Goal: Task Accomplishment & Management: Complete application form

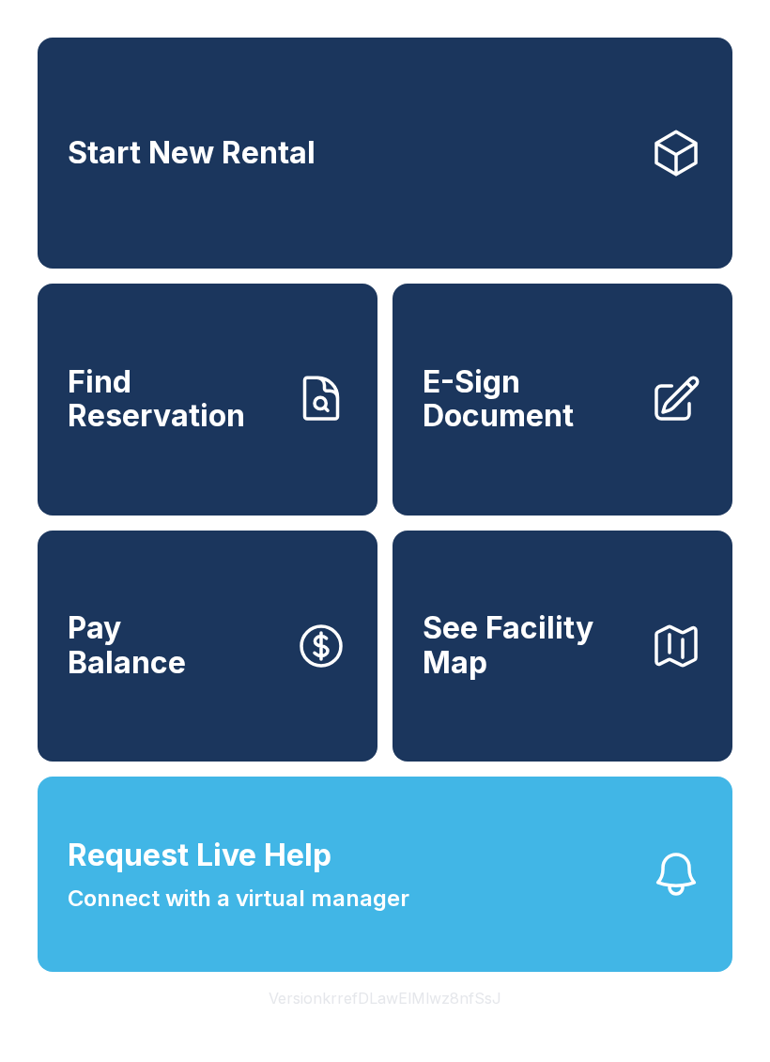
click at [246, 429] on span "Find Reservation" at bounding box center [174, 399] width 212 height 69
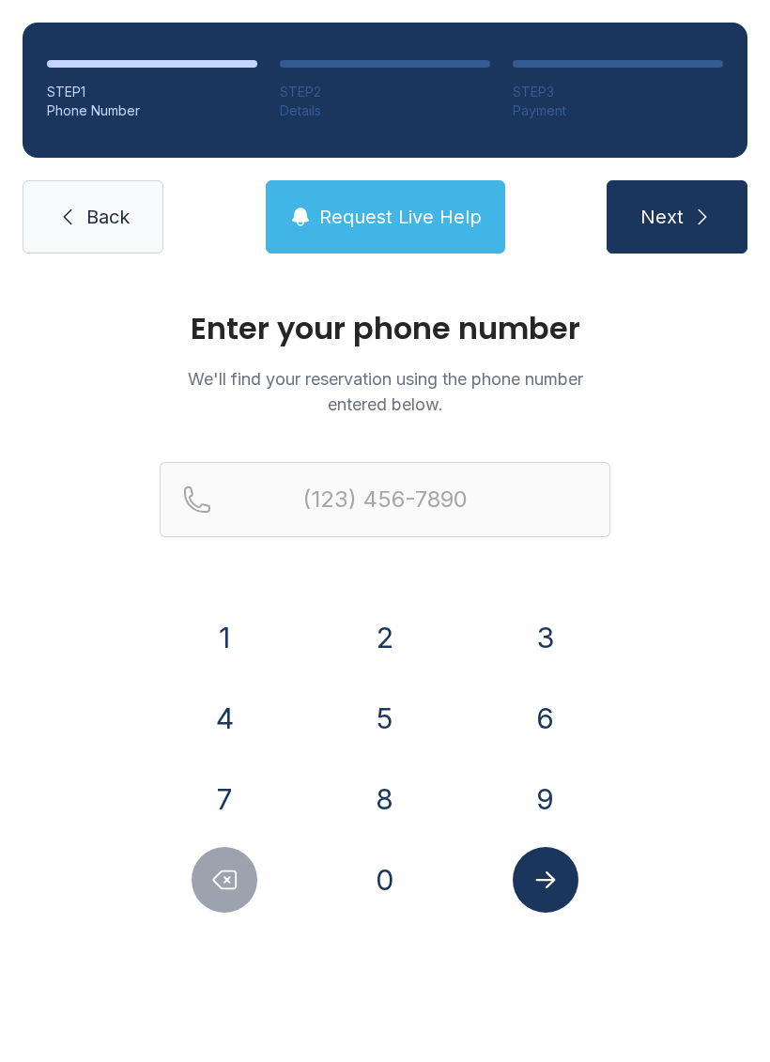
click at [541, 636] on button "3" at bounding box center [546, 638] width 66 height 66
click at [382, 636] on button "2" at bounding box center [385, 638] width 66 height 66
click at [211, 630] on button "1" at bounding box center [225, 638] width 66 height 66
click at [555, 790] on button "9" at bounding box center [546, 799] width 66 height 66
click at [380, 798] on button "8" at bounding box center [385, 799] width 66 height 66
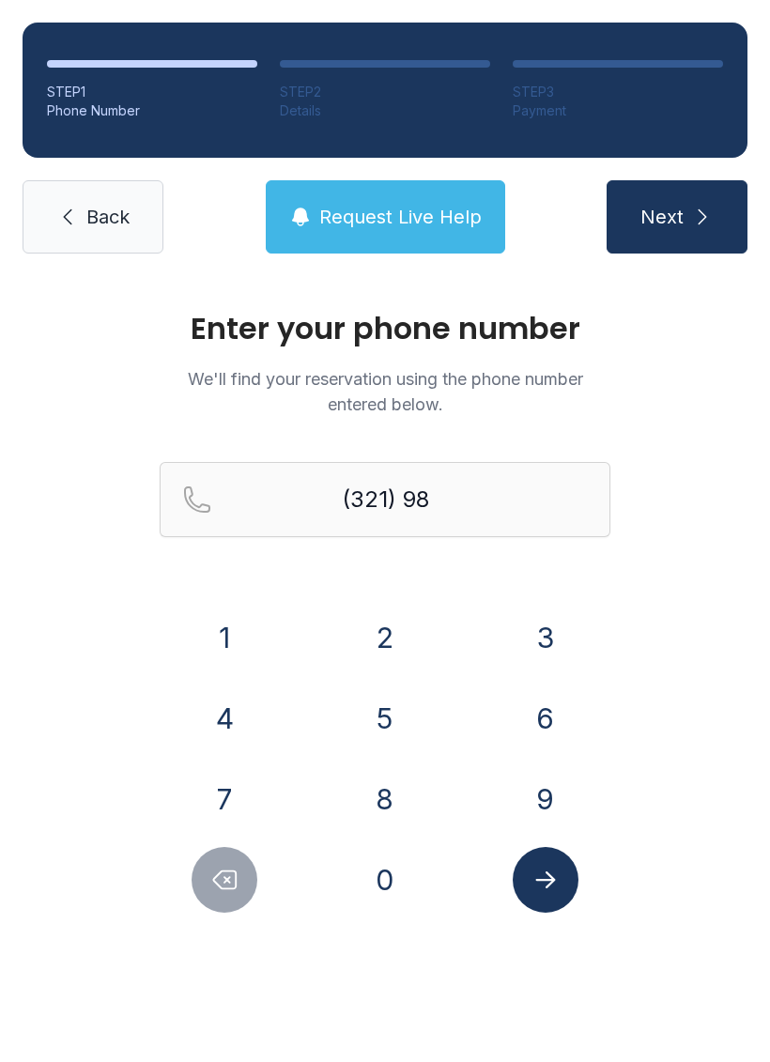
click at [562, 792] on button "9" at bounding box center [546, 799] width 66 height 66
click at [213, 778] on button "7" at bounding box center [225, 799] width 66 height 66
click at [387, 623] on button "2" at bounding box center [385, 638] width 66 height 66
click at [398, 806] on button "8" at bounding box center [385, 799] width 66 height 66
click at [397, 726] on button "5" at bounding box center [385, 719] width 66 height 66
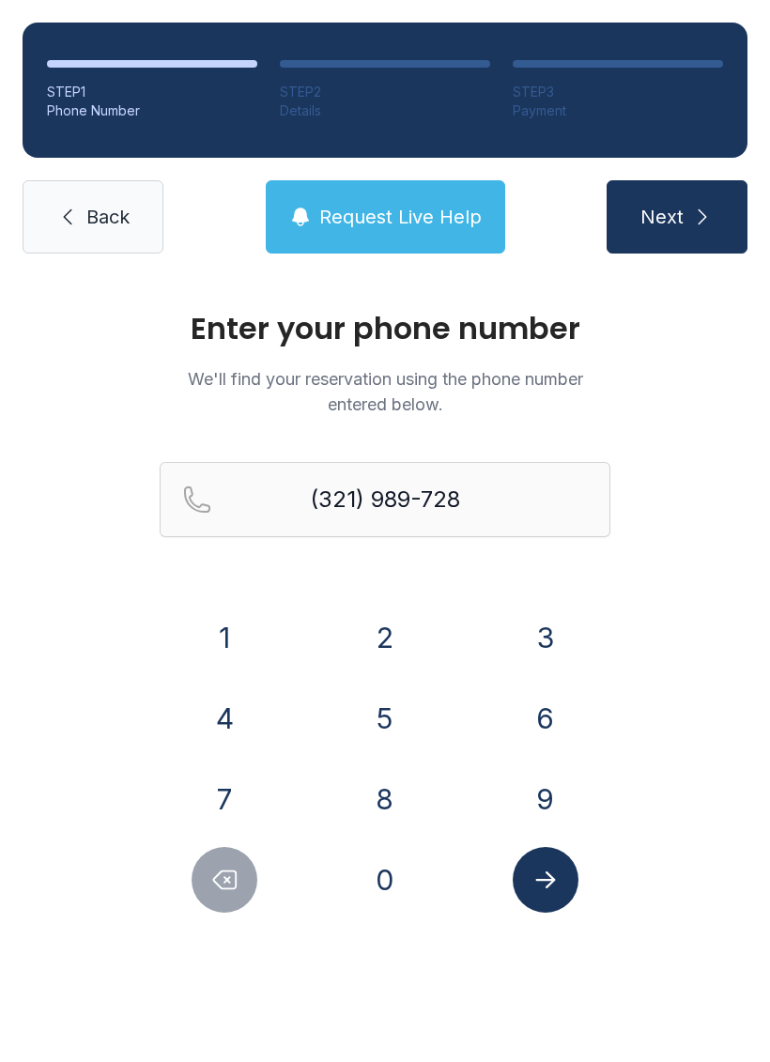
type input "[PHONE_NUMBER]"
click at [562, 863] on button "Submit lookup form" at bounding box center [546, 880] width 66 height 66
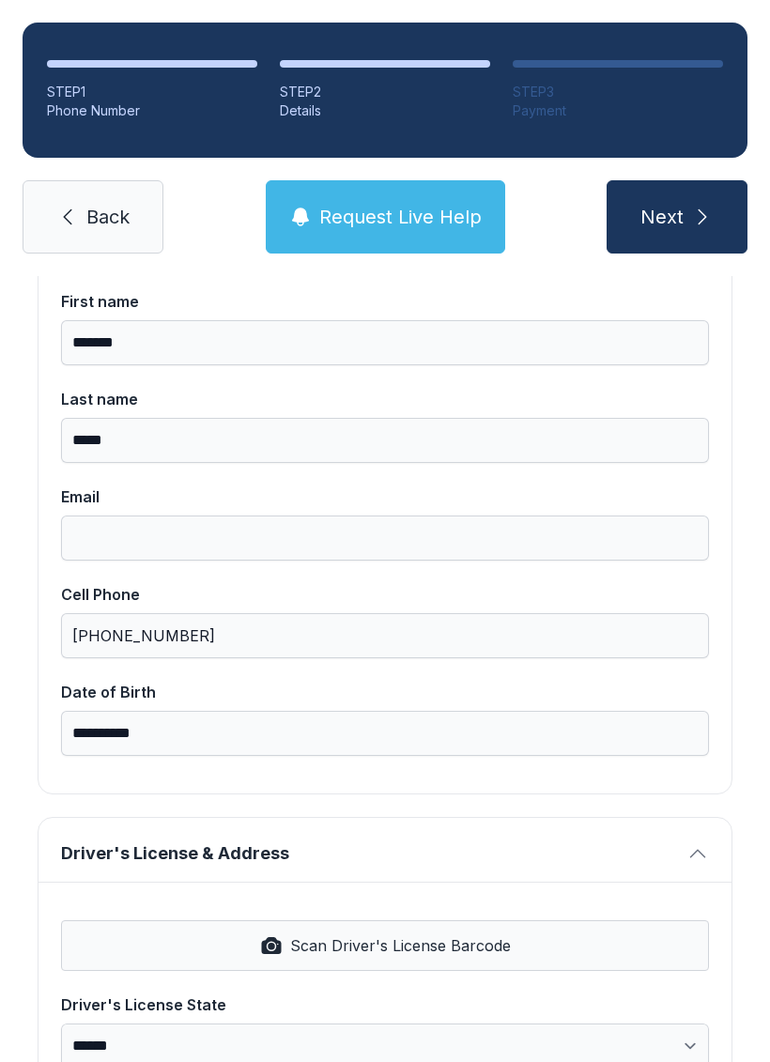
scroll to position [193, 0]
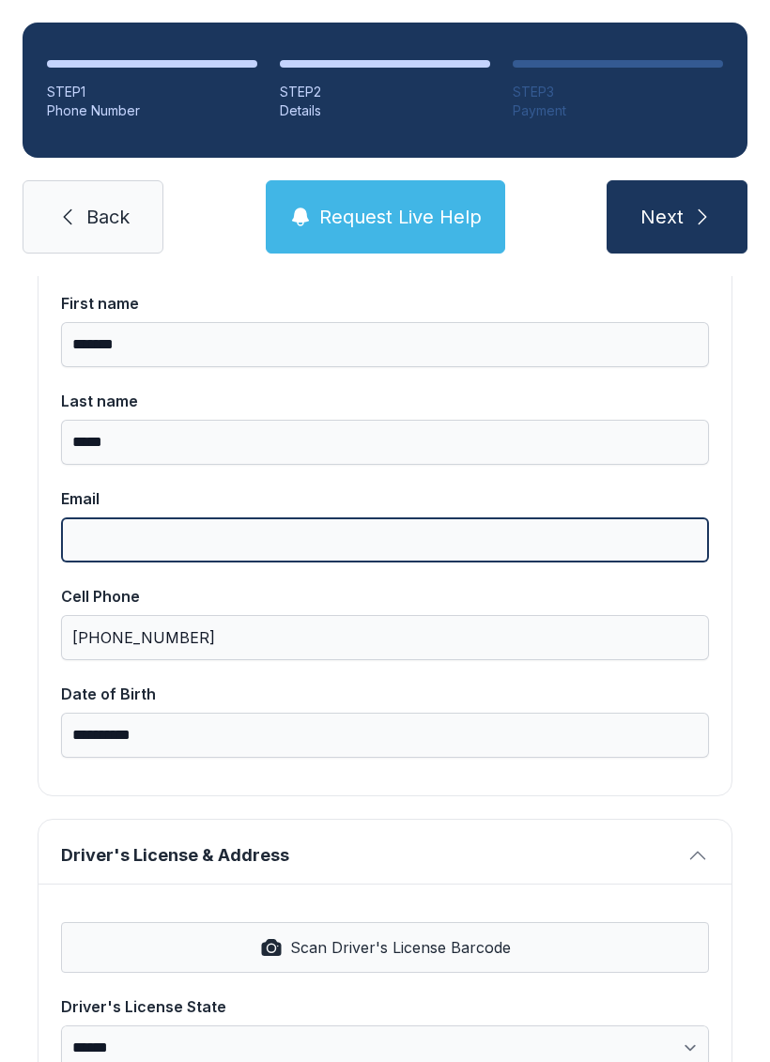
click at [271, 534] on input "Email" at bounding box center [385, 539] width 648 height 45
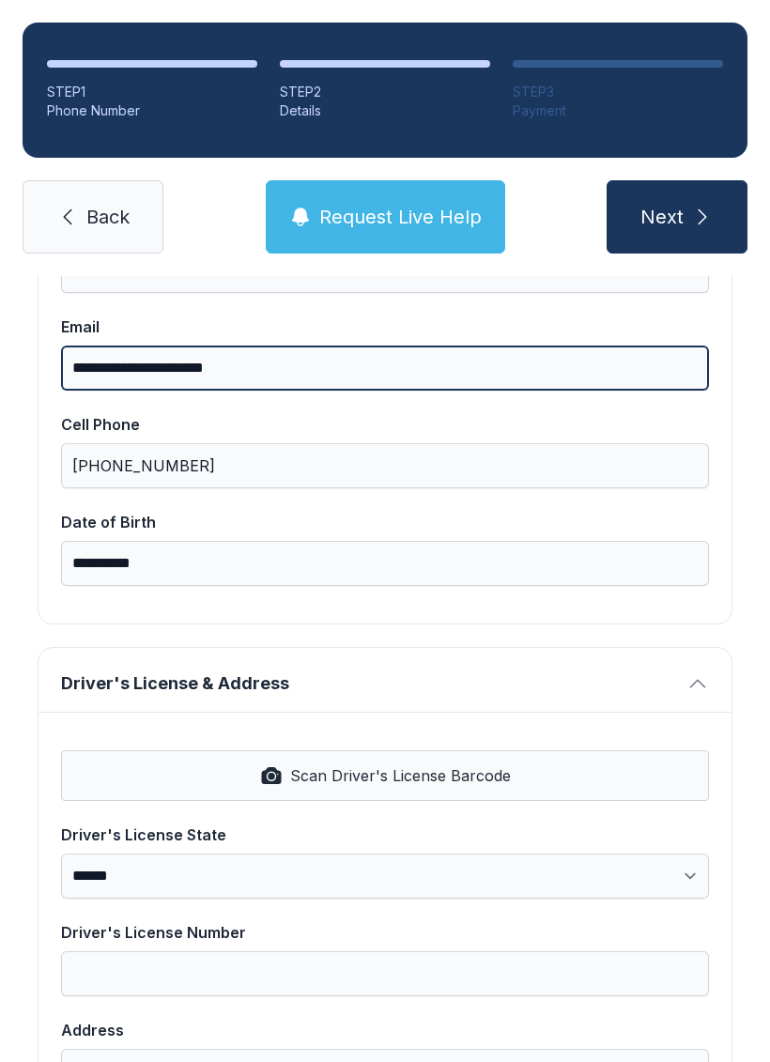
scroll to position [387, 0]
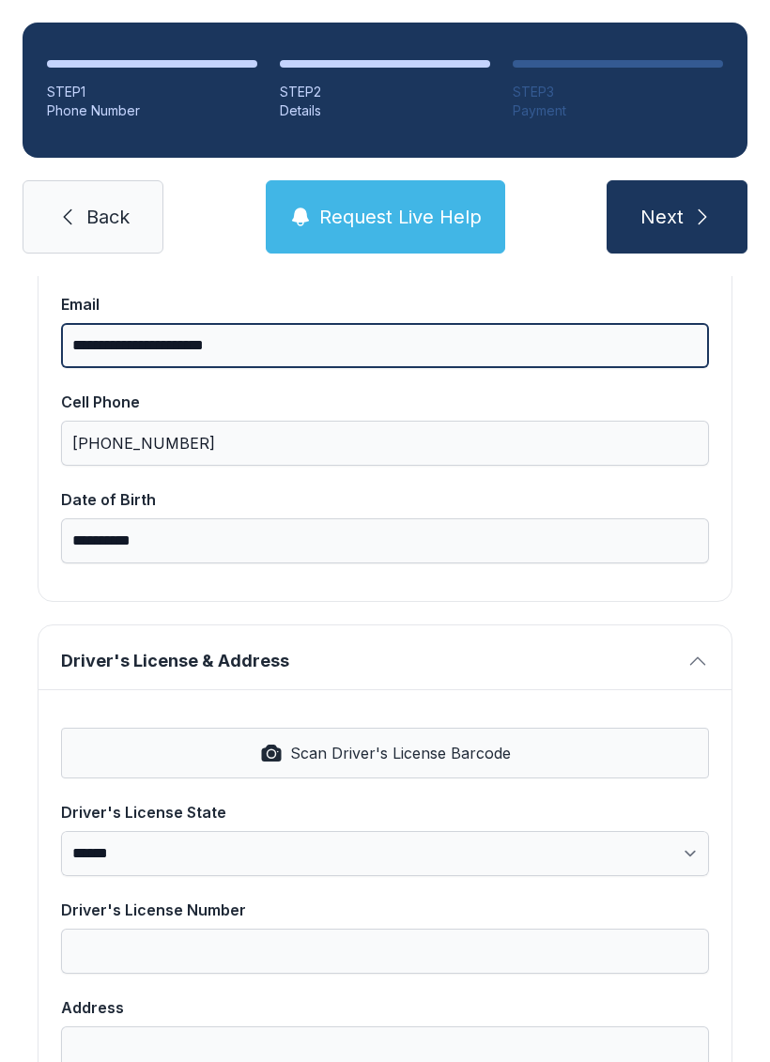
type input "**********"
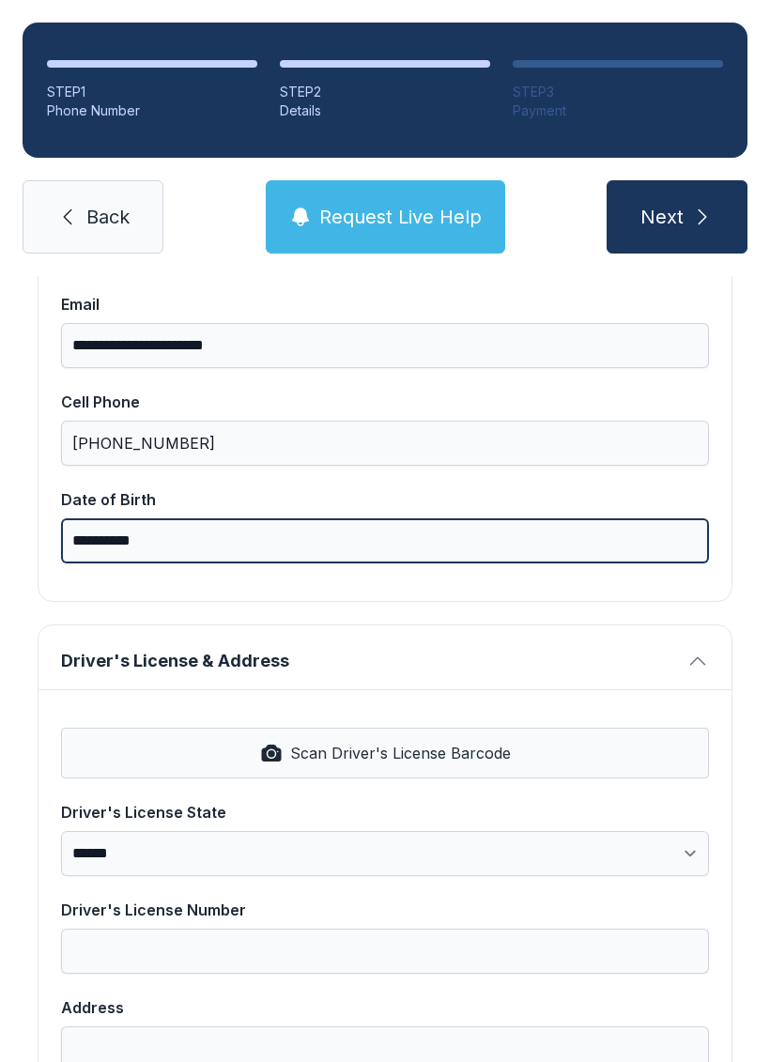
click at [419, 531] on input "**********" at bounding box center [385, 540] width 648 height 45
type input "*"
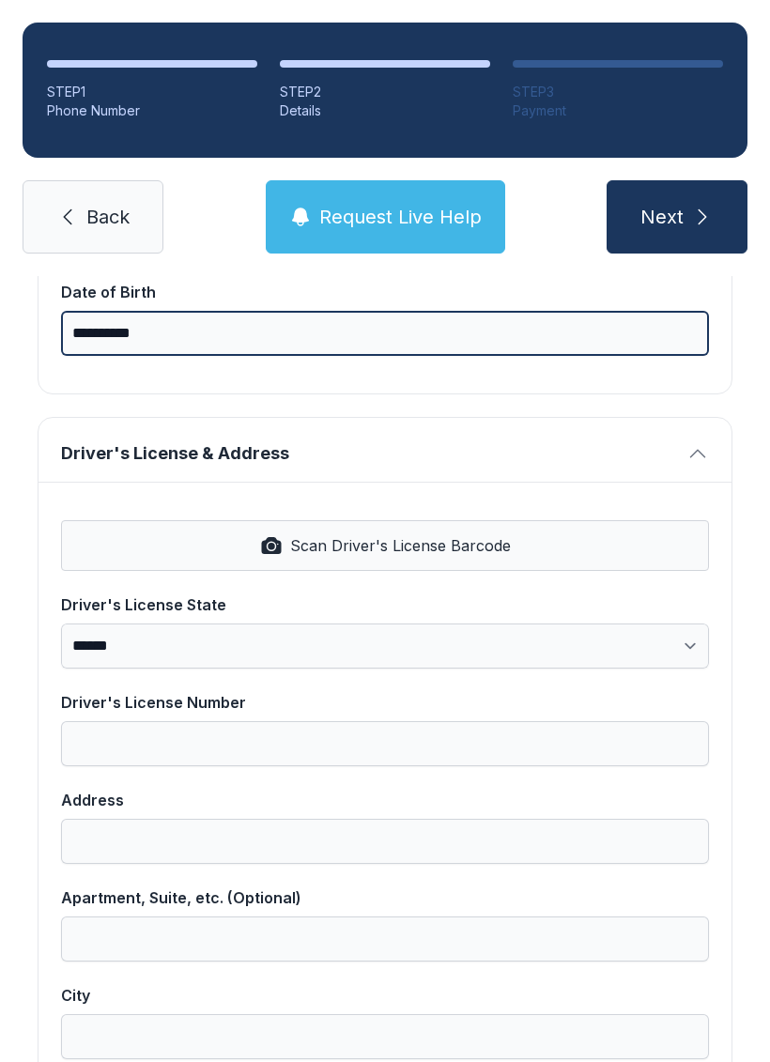
scroll to position [609, 0]
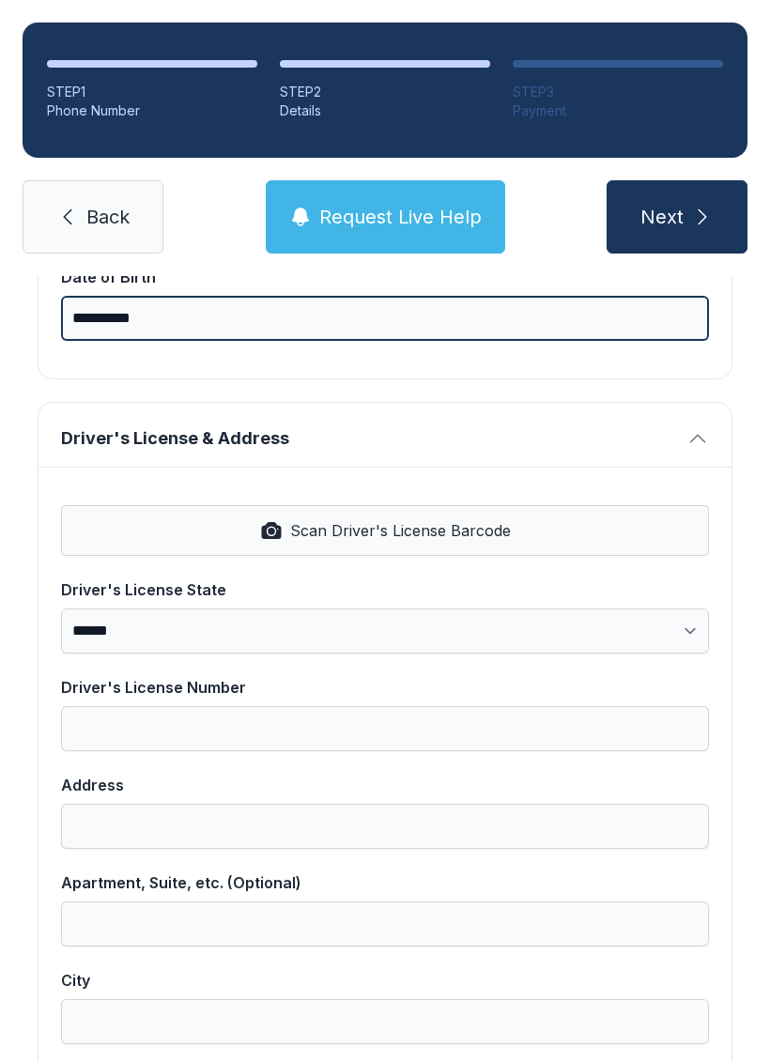
type input "**********"
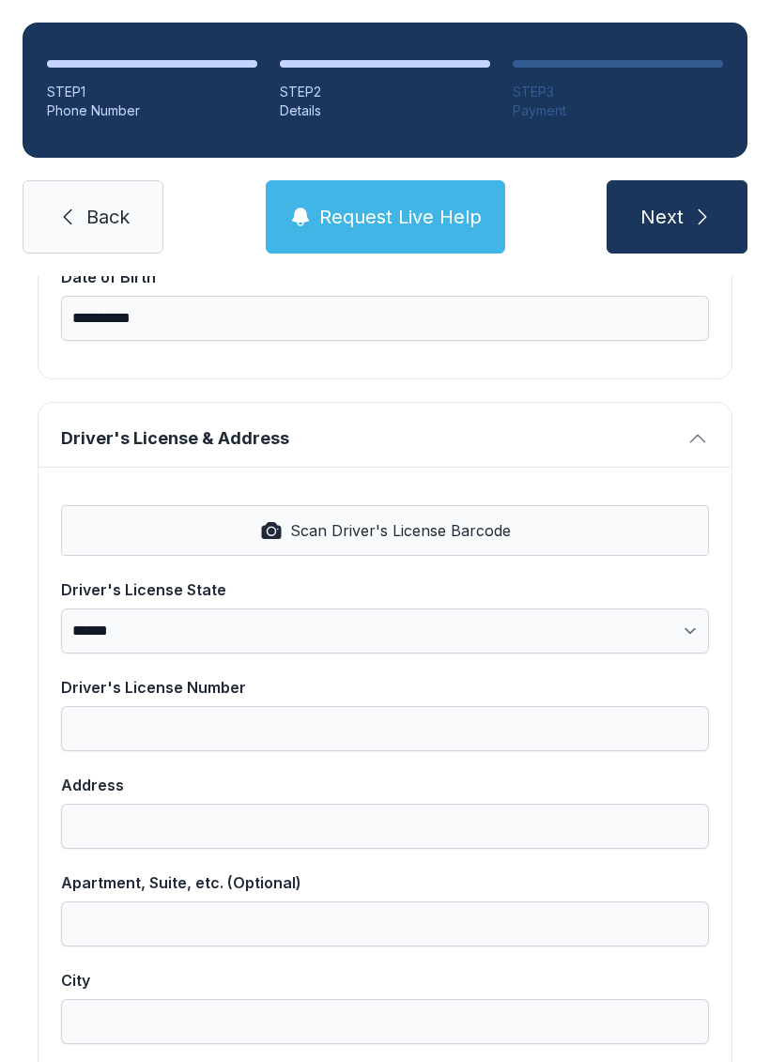
click at [669, 444] on span "Driver's License & Address" at bounding box center [370, 438] width 618 height 26
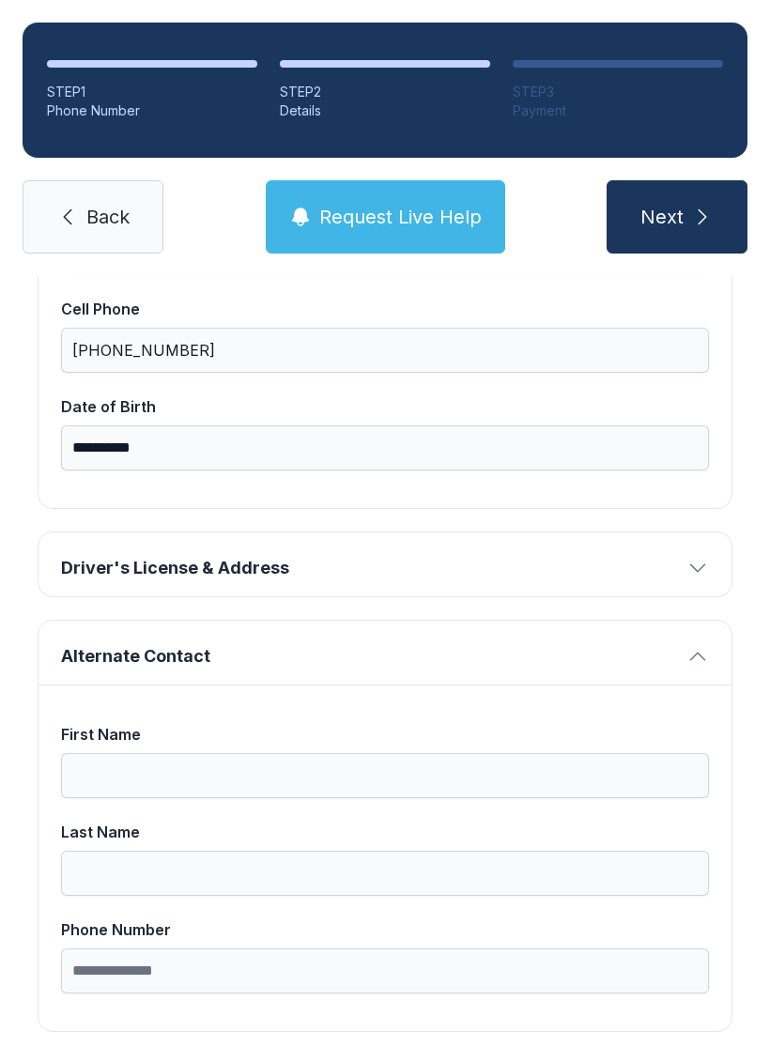
scroll to position [479, 0]
click at [682, 572] on button "Driver's License & Address" at bounding box center [385, 565] width 693 height 64
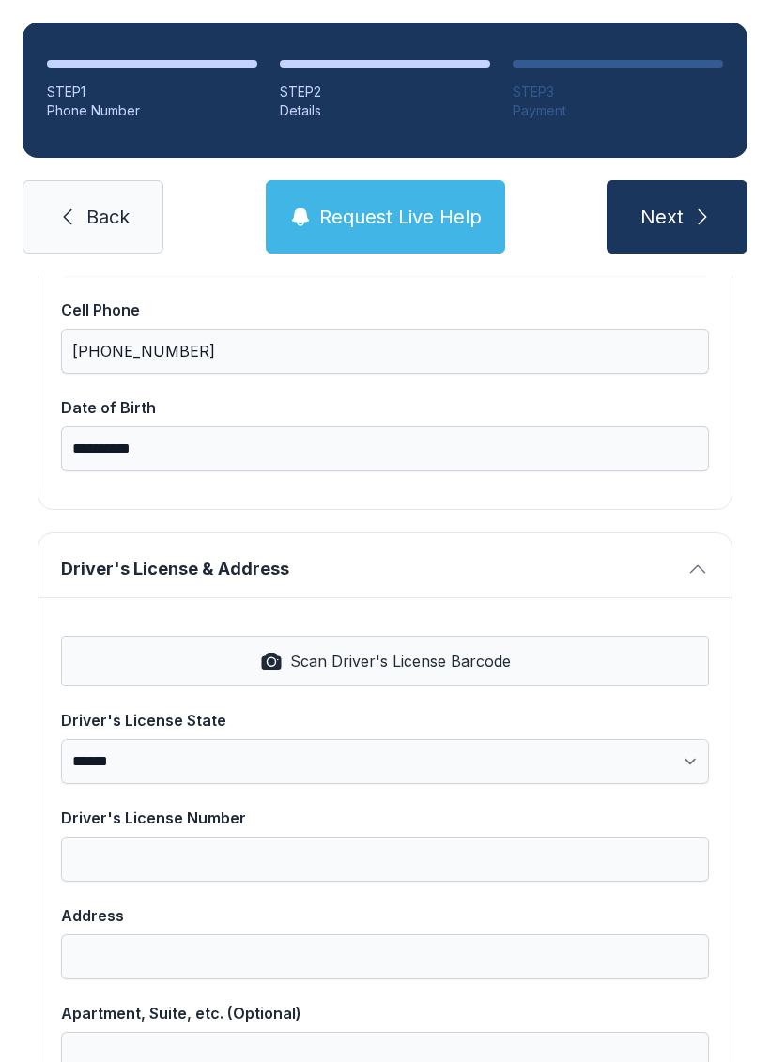
click at [463, 661] on span "Scan Driver's License Barcode" at bounding box center [400, 661] width 221 height 23
select select "**"
type input "**********"
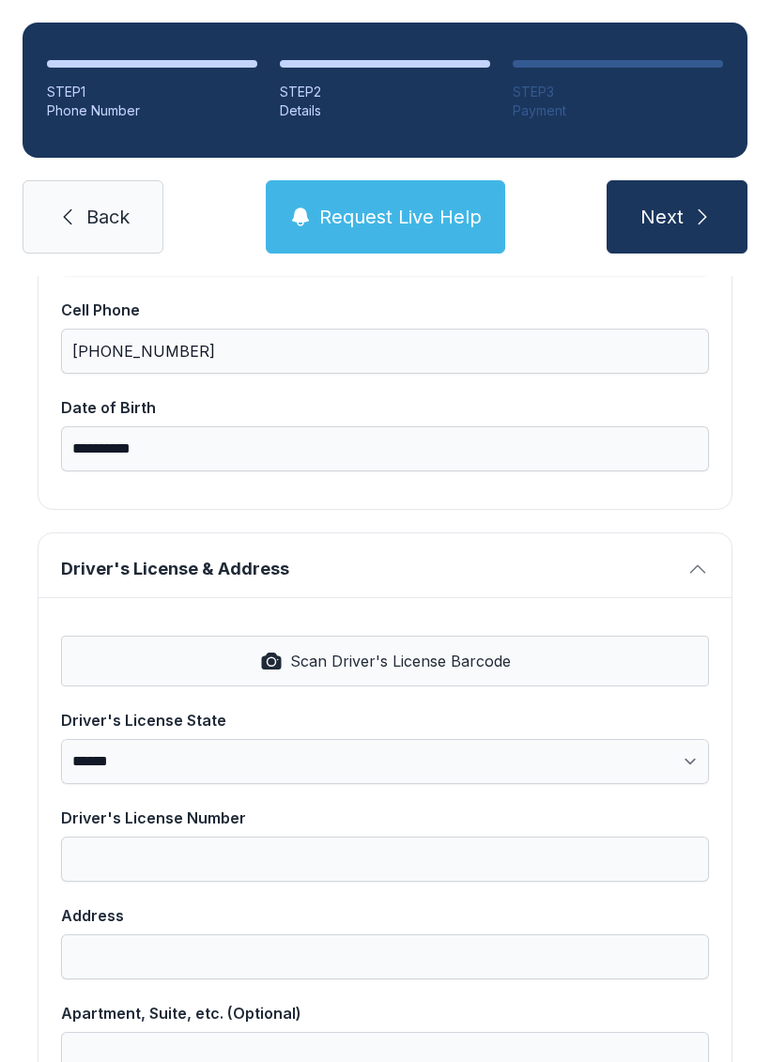
select select "**"
type input "*****"
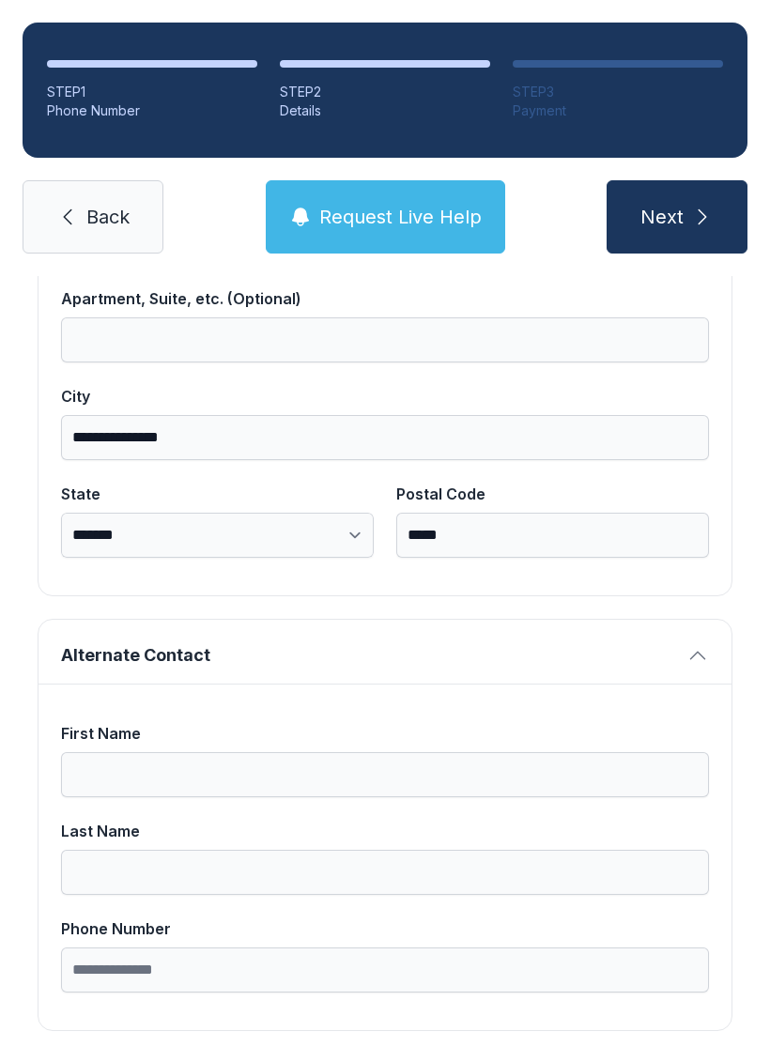
scroll to position [1192, 0]
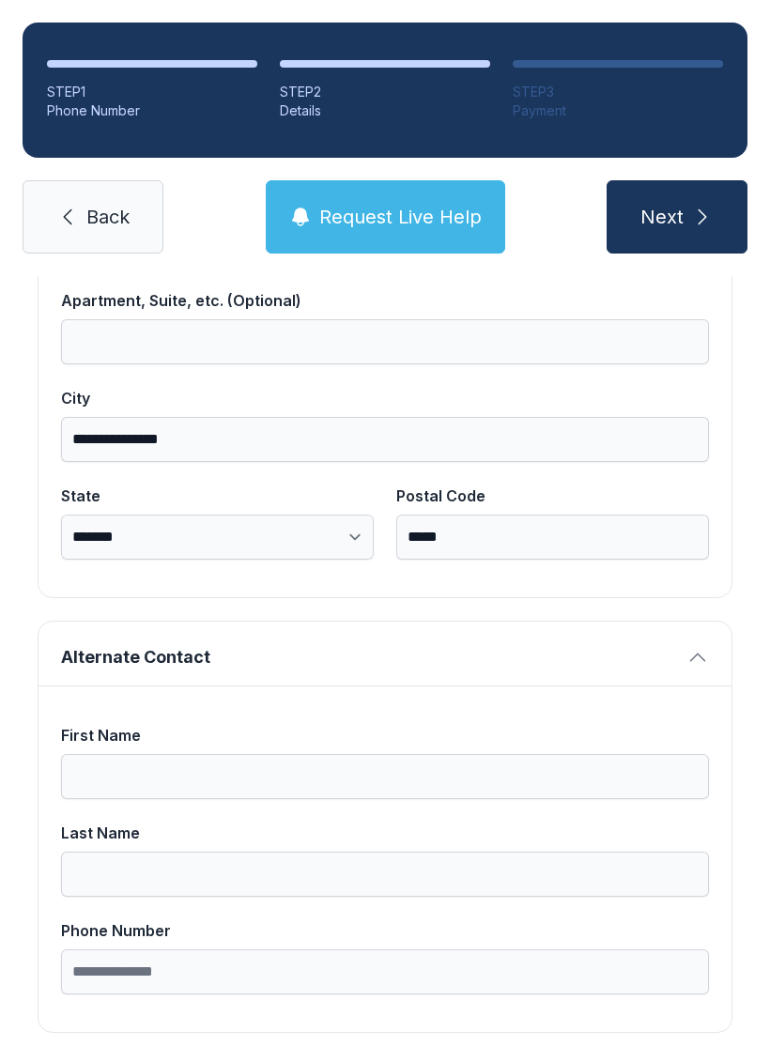
click at [678, 216] on span "Next" at bounding box center [661, 217] width 43 height 26
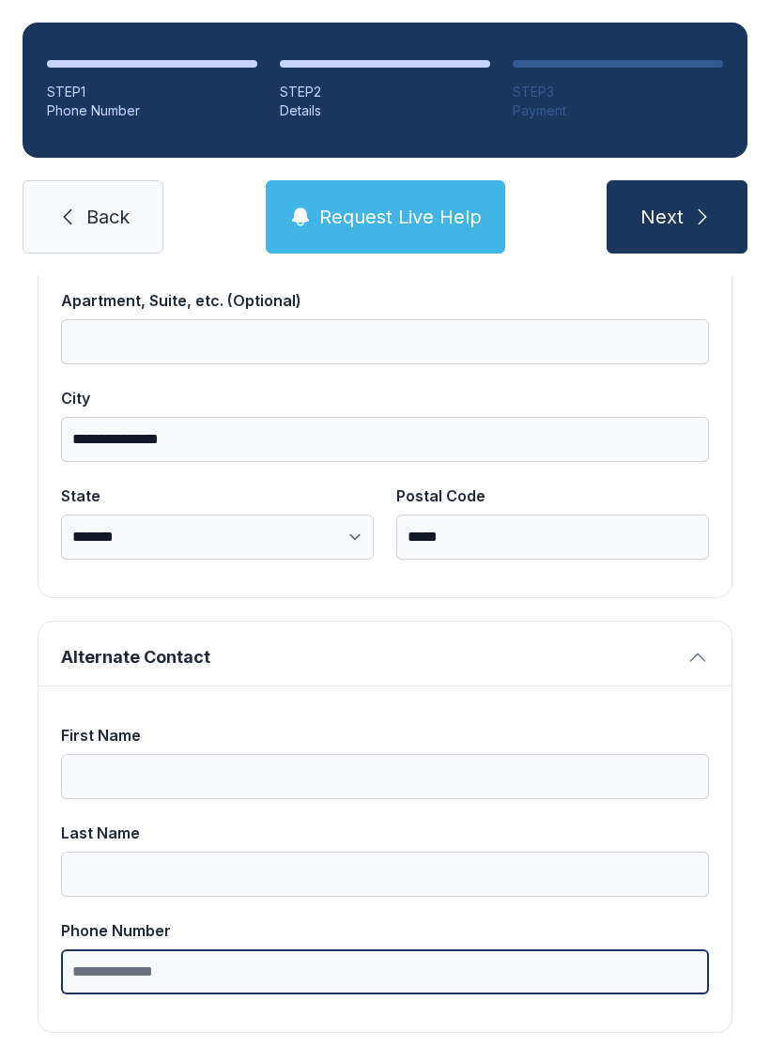
type input "*"
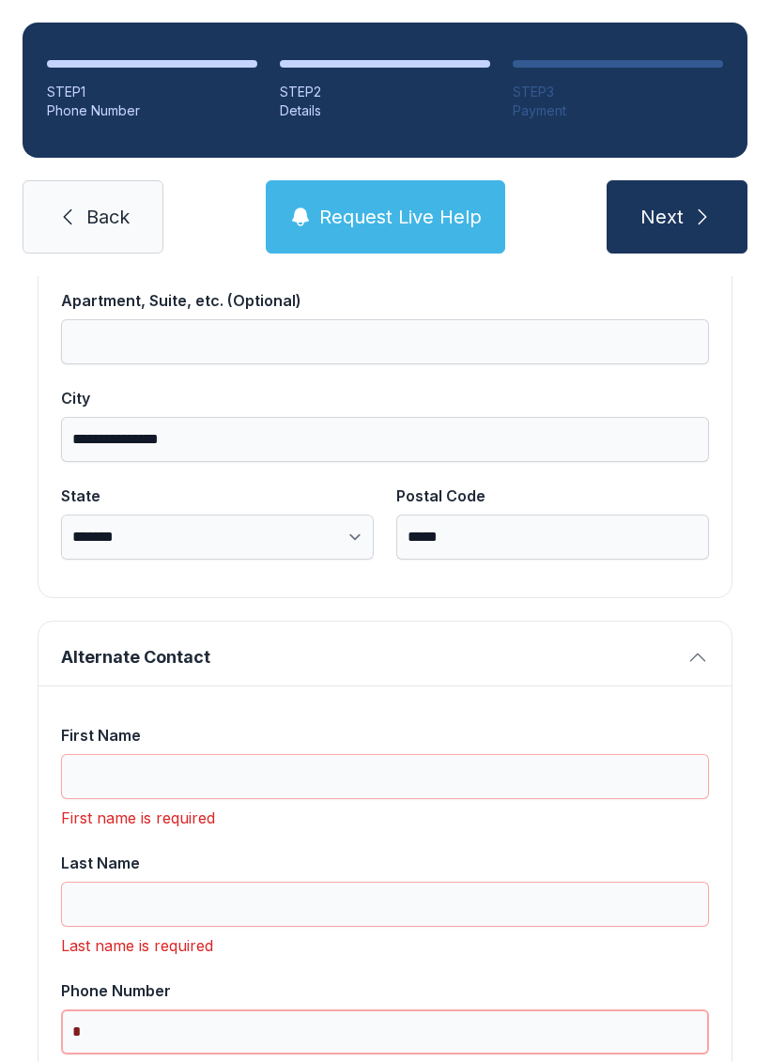
scroll to position [46, 0]
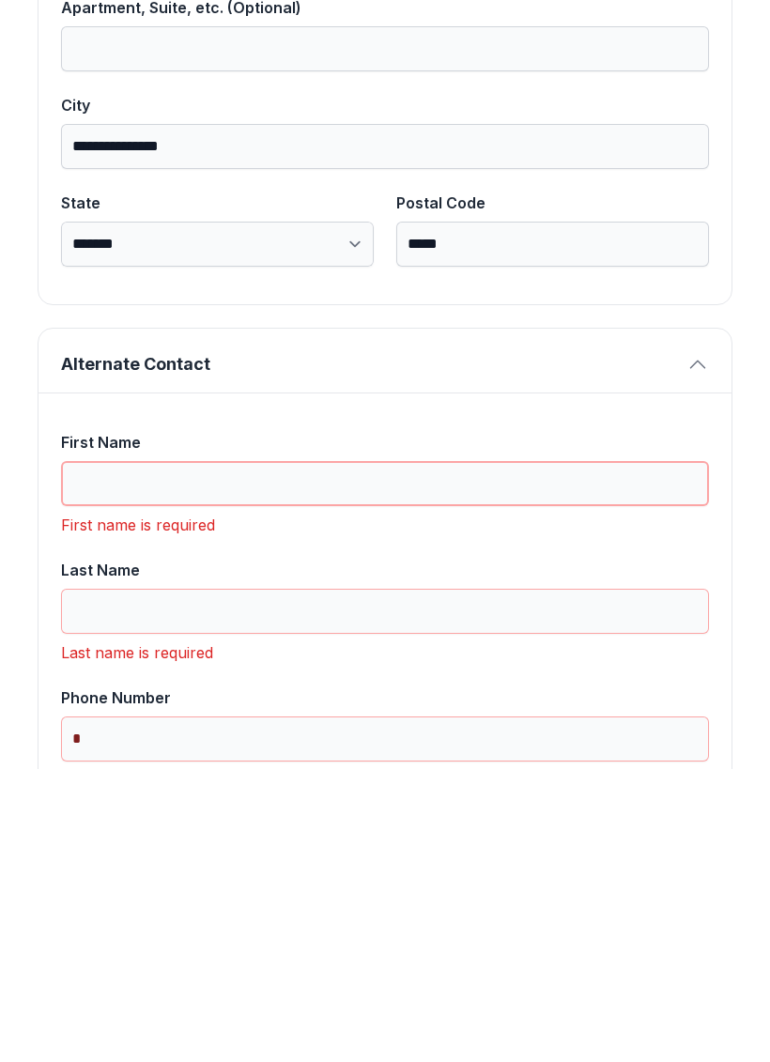
click at [491, 754] on input "First Name" at bounding box center [385, 776] width 648 height 45
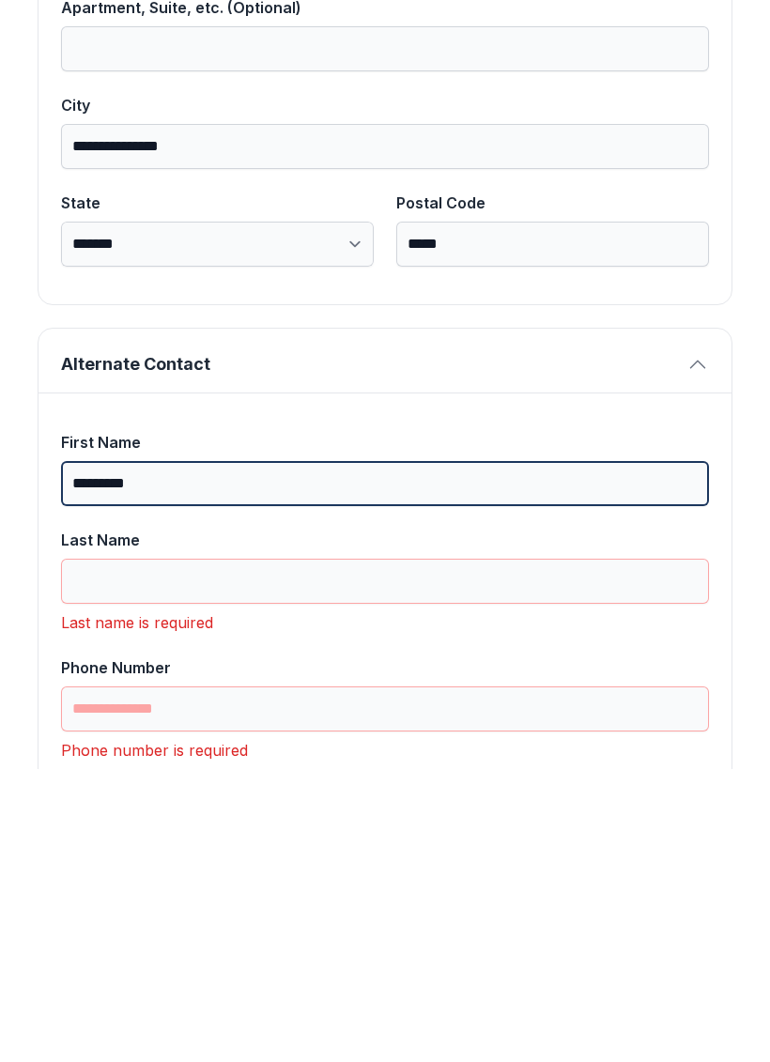
type input "*********"
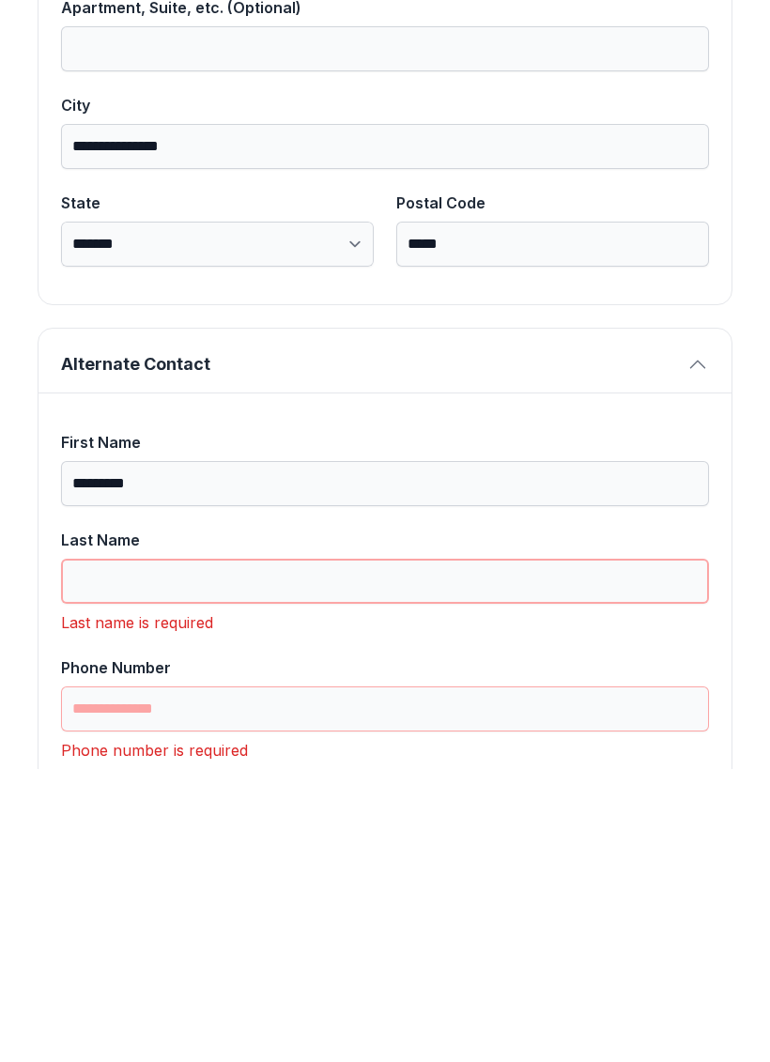
click at [377, 852] on input "Last Name" at bounding box center [385, 874] width 648 height 45
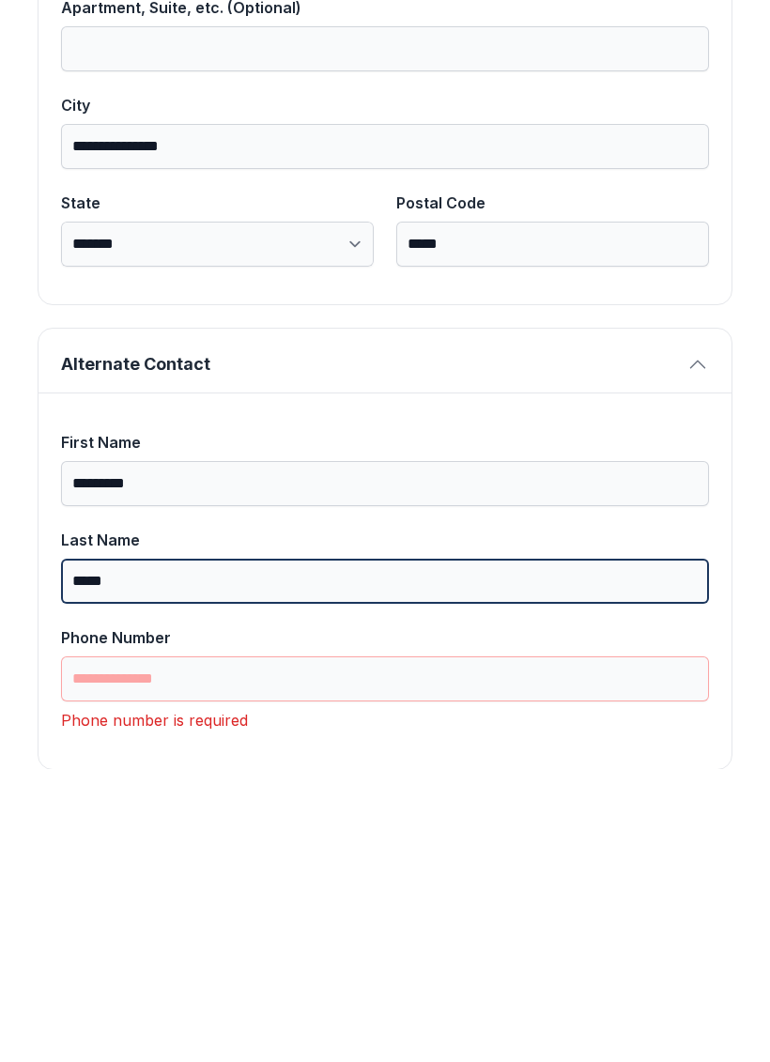
type input "*****"
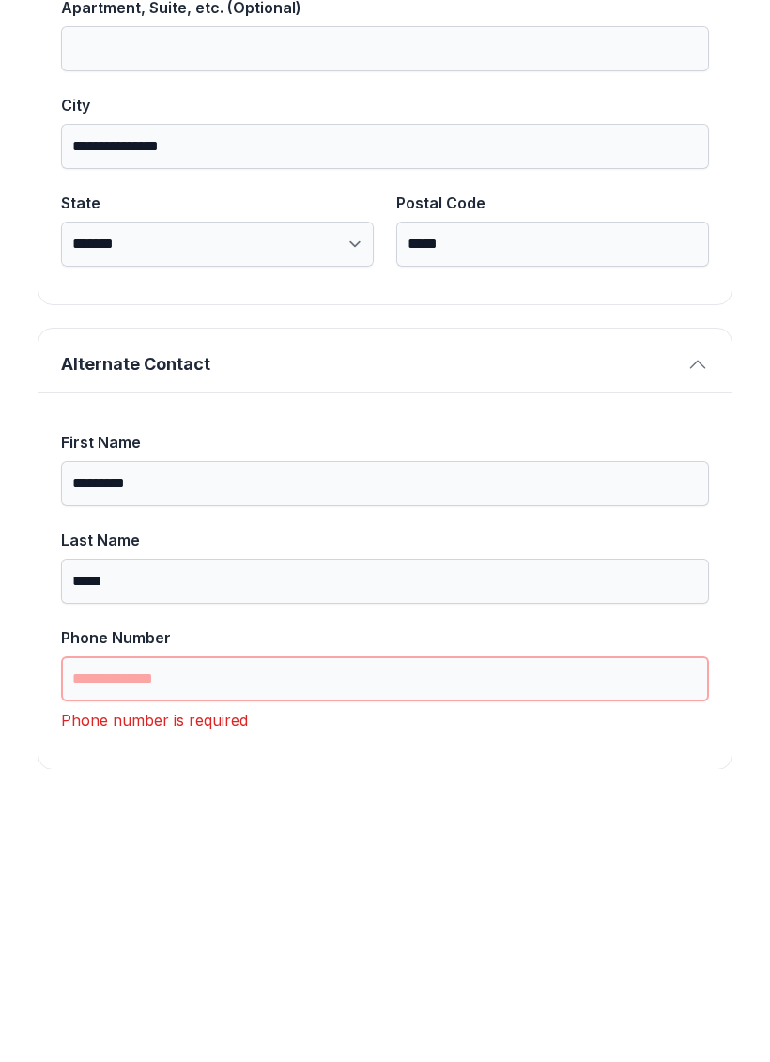
click at [349, 949] on input "Phone Number" at bounding box center [385, 971] width 648 height 45
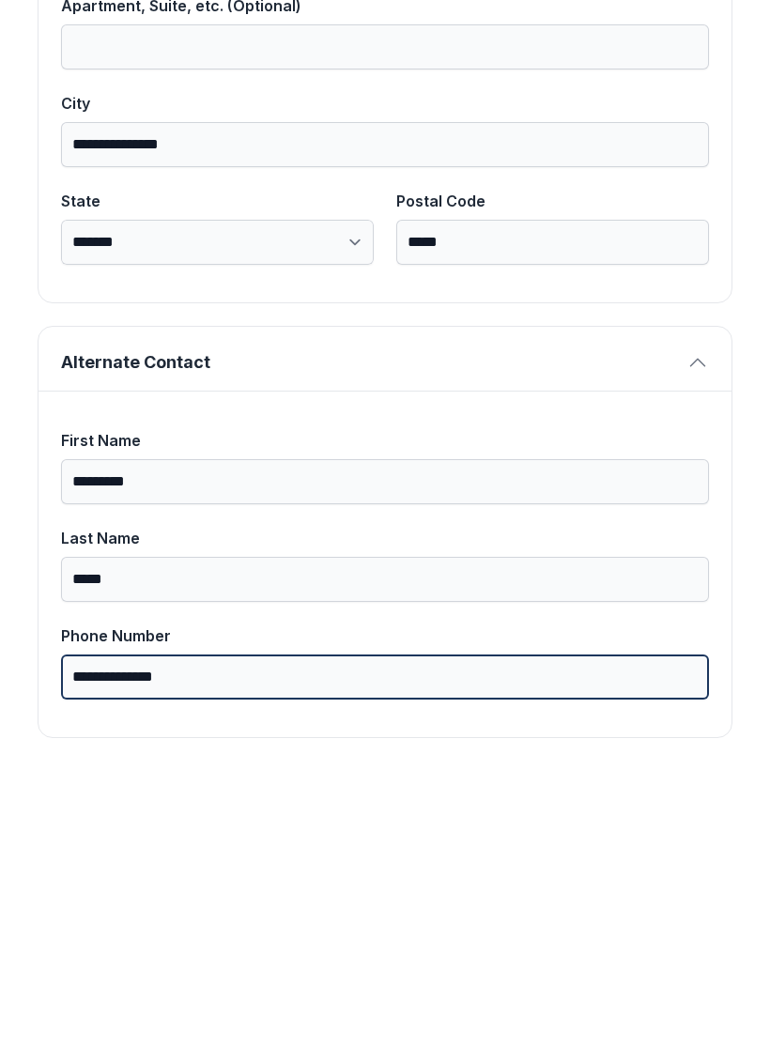
scroll to position [1192, 0]
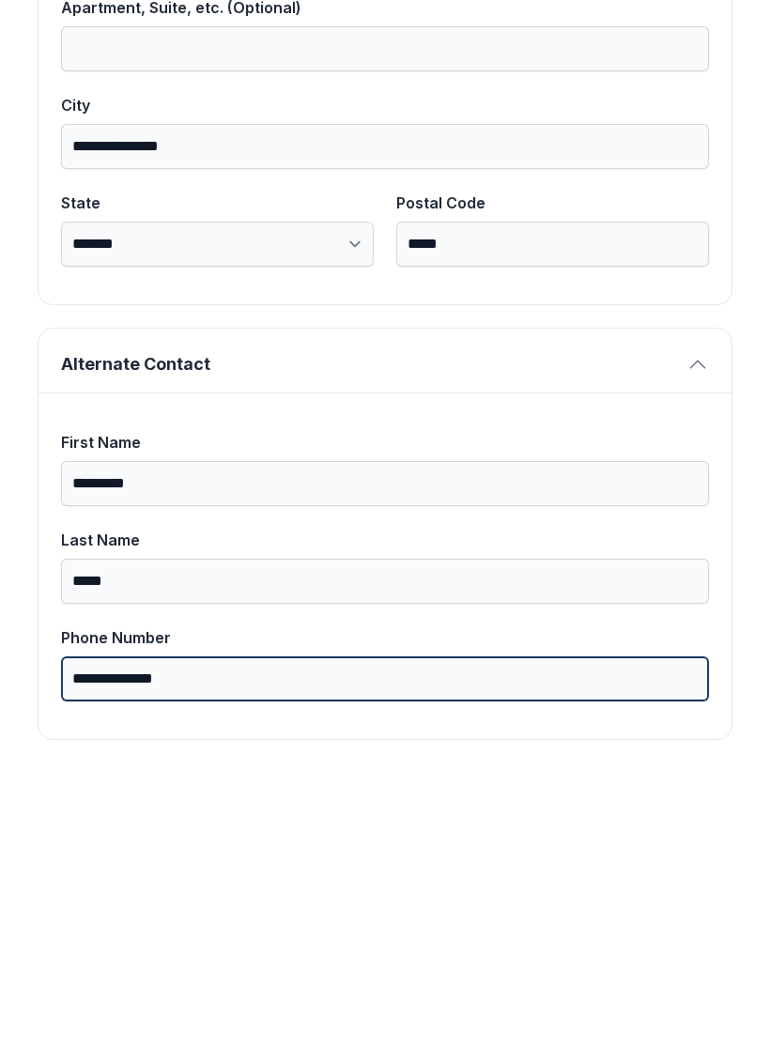
type input "**********"
click at [676, 180] on button "Next" at bounding box center [677, 216] width 141 height 73
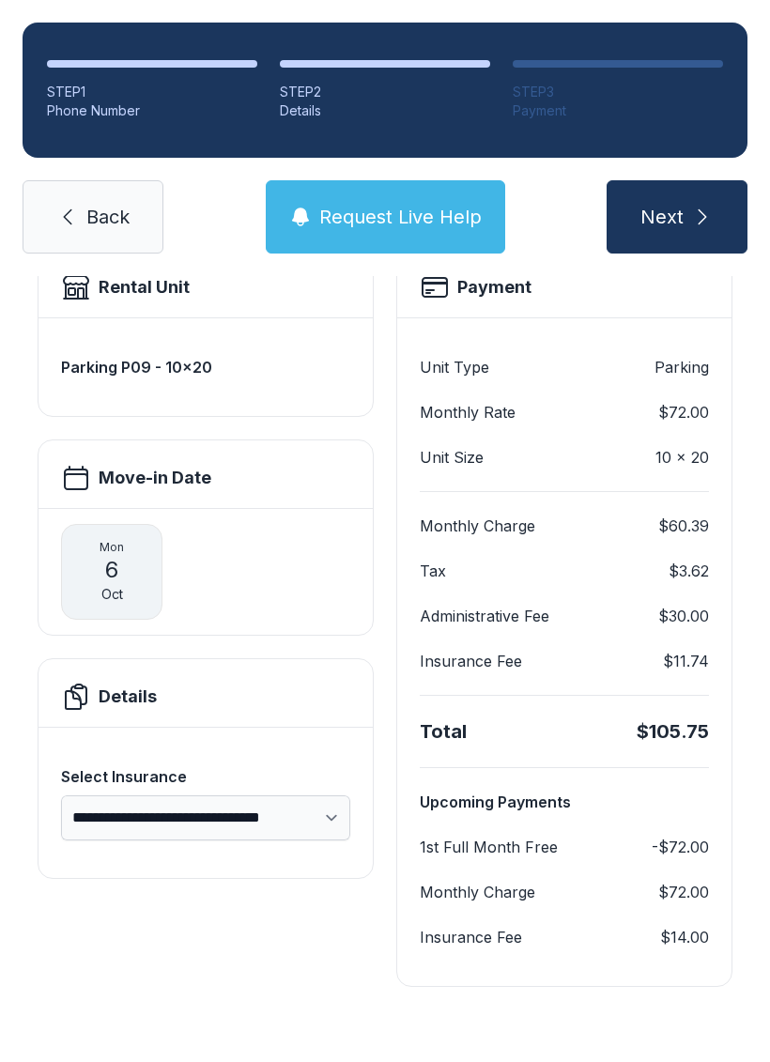
scroll to position [86, 0]
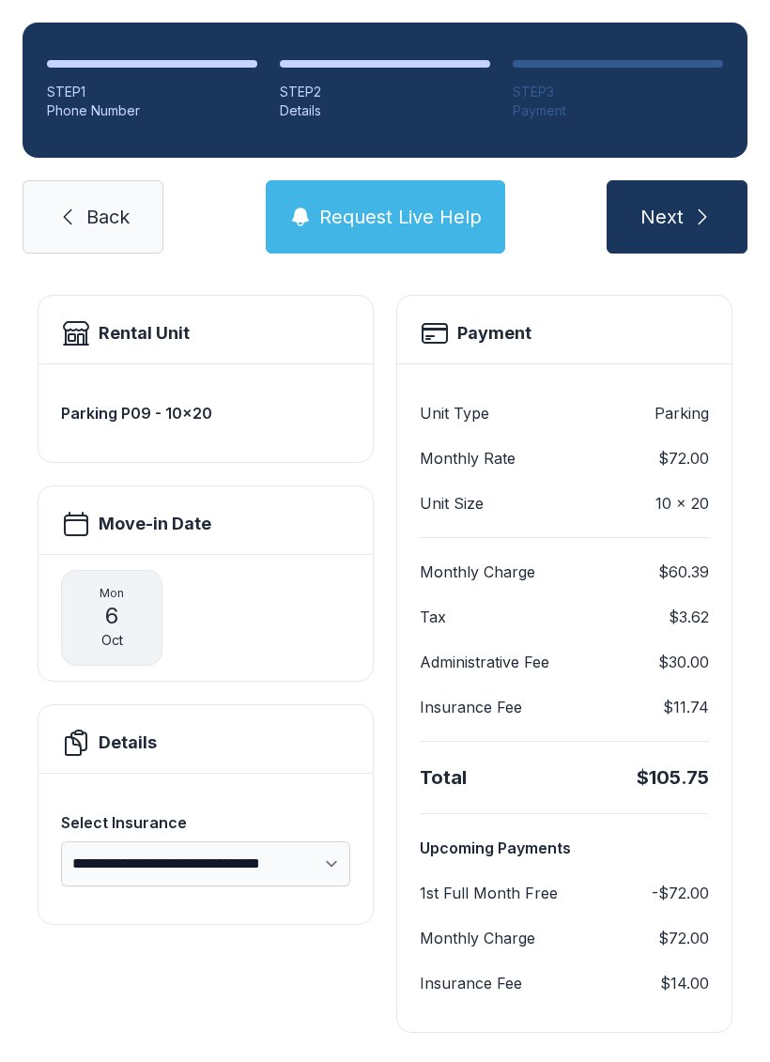
click at [690, 180] on button "Next" at bounding box center [677, 216] width 141 height 73
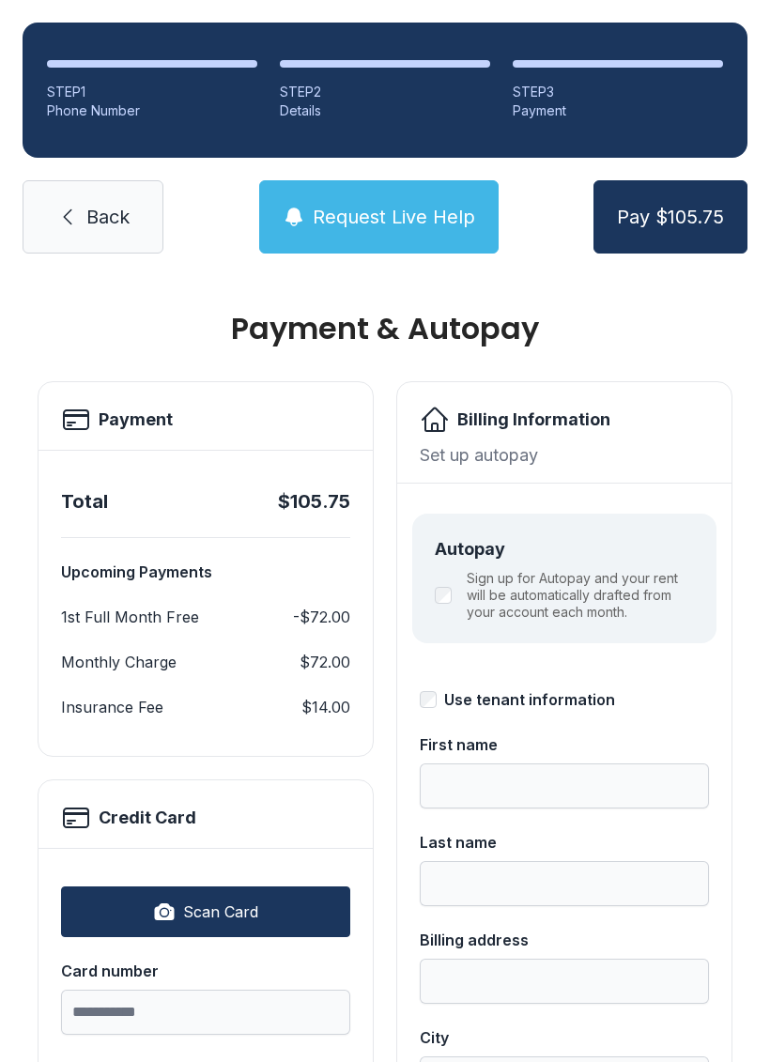
click at [119, 232] on link "Back" at bounding box center [93, 216] width 141 height 73
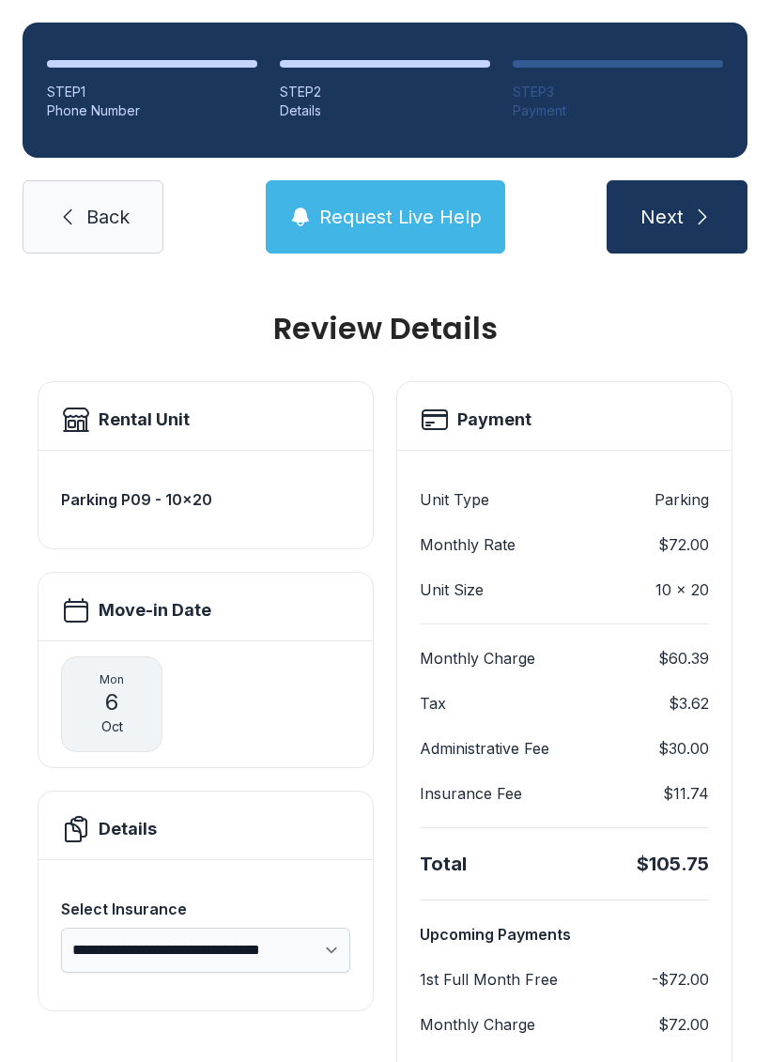
click at [104, 211] on span "Back" at bounding box center [107, 217] width 43 height 26
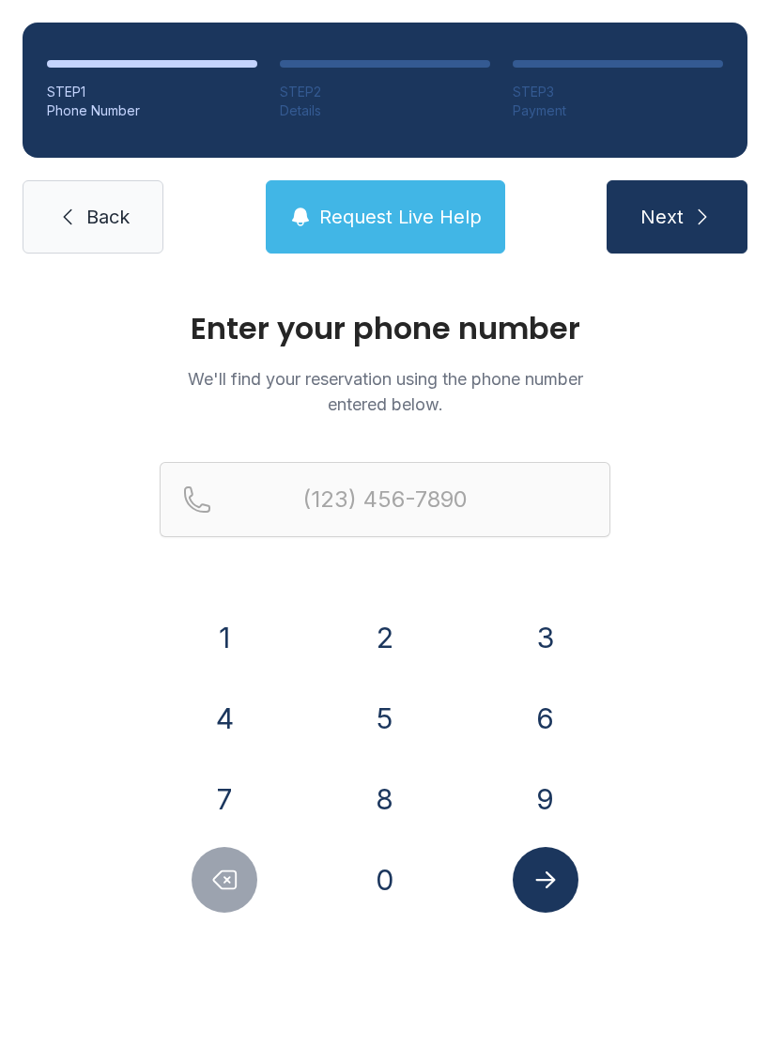
click at [100, 210] on span "Back" at bounding box center [107, 217] width 43 height 26
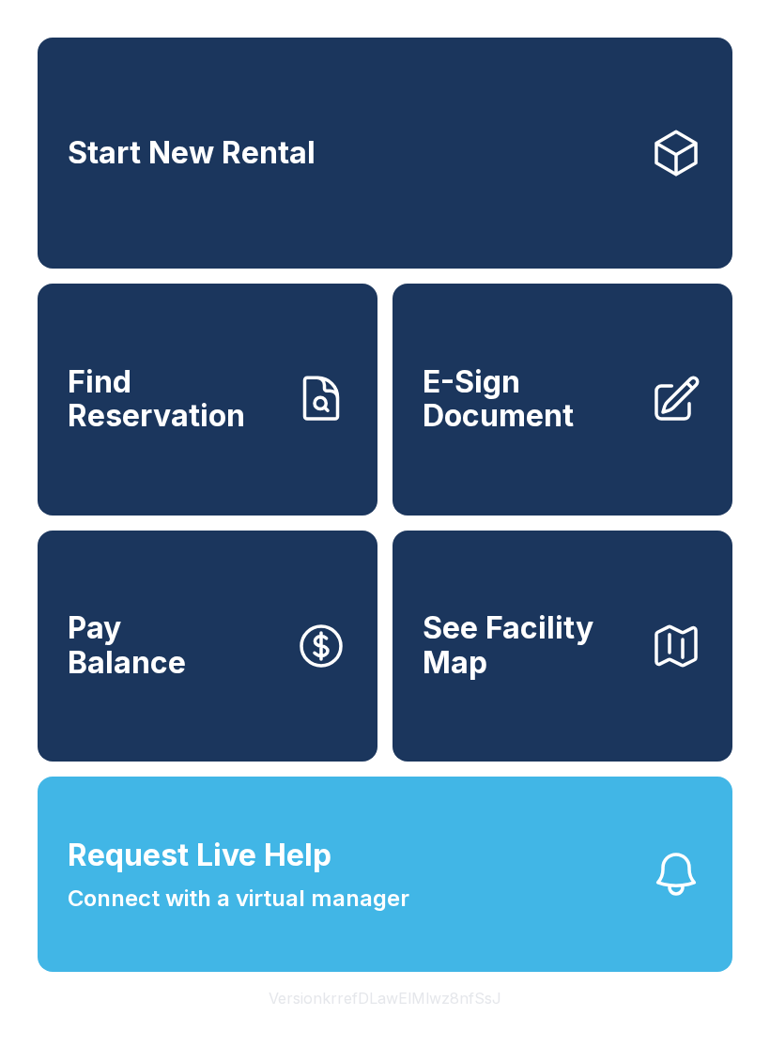
click at [542, 434] on span "E-Sign Document" at bounding box center [529, 399] width 212 height 69
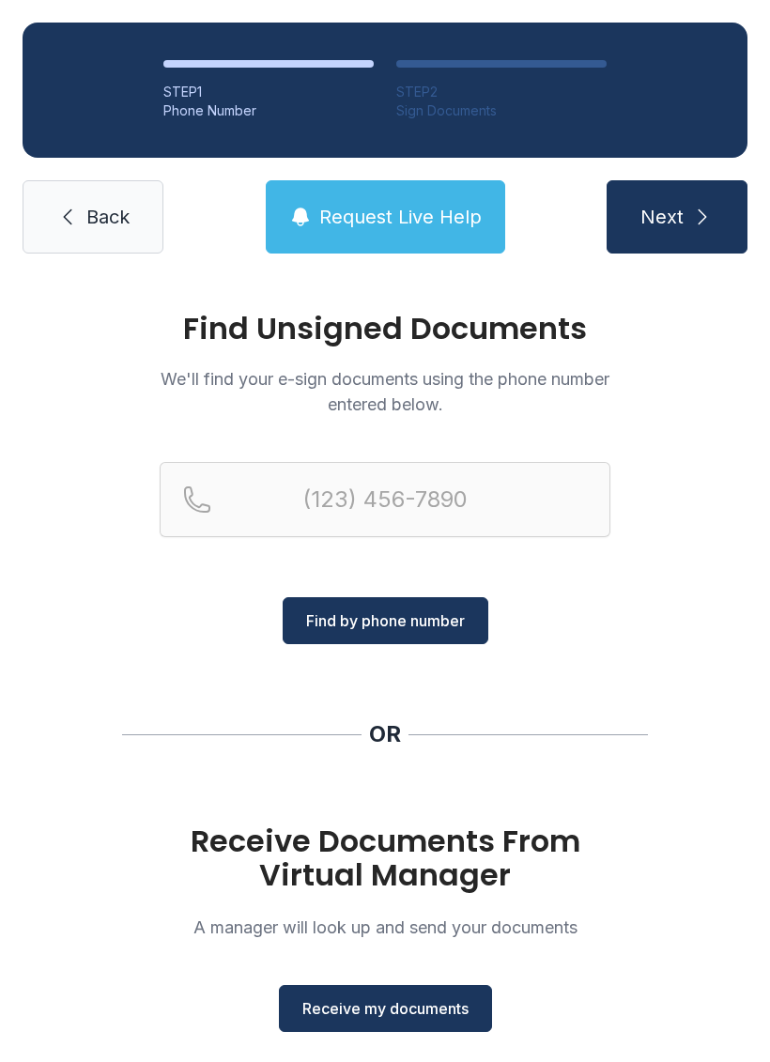
click at [434, 1000] on span "Receive my documents" at bounding box center [385, 1008] width 166 height 23
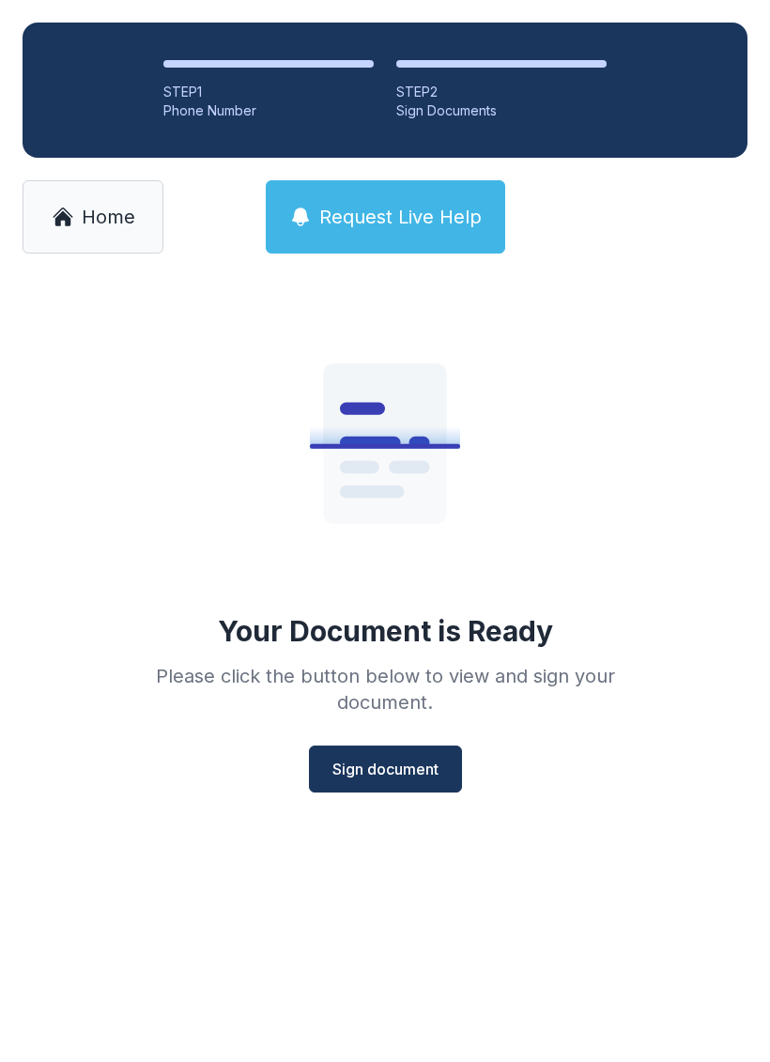
click at [414, 754] on button "Sign document" at bounding box center [385, 769] width 153 height 47
click at [124, 198] on link "Home" at bounding box center [93, 216] width 141 height 73
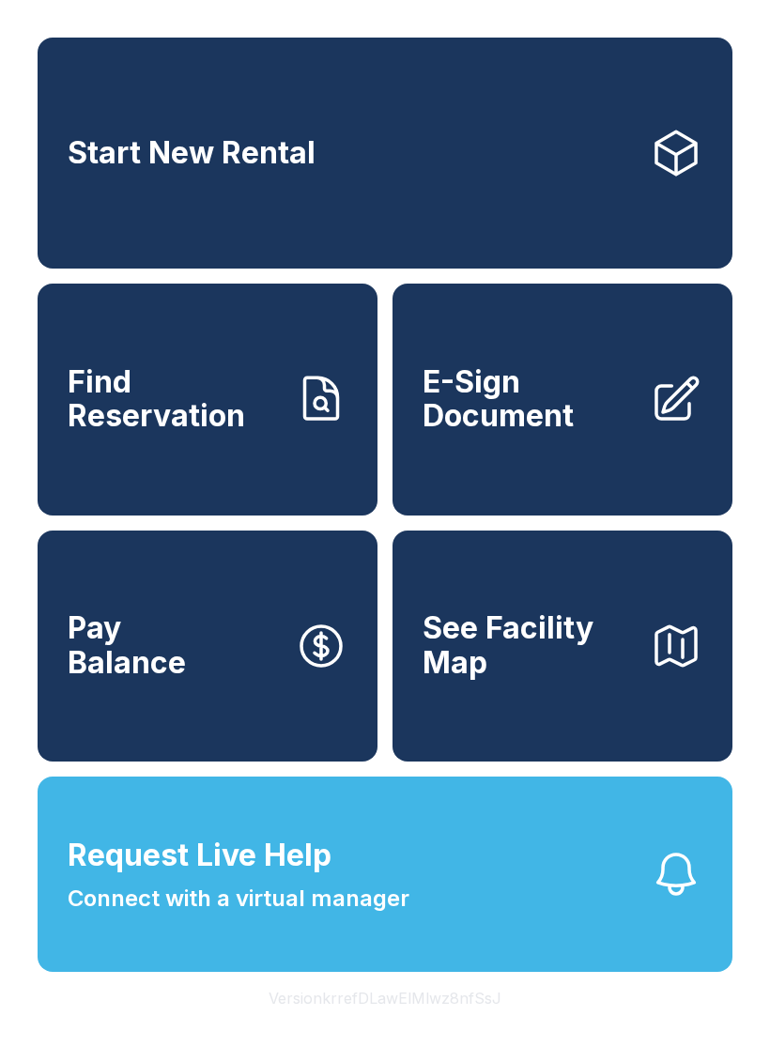
click at [602, 415] on span "E-Sign Document" at bounding box center [529, 399] width 212 height 69
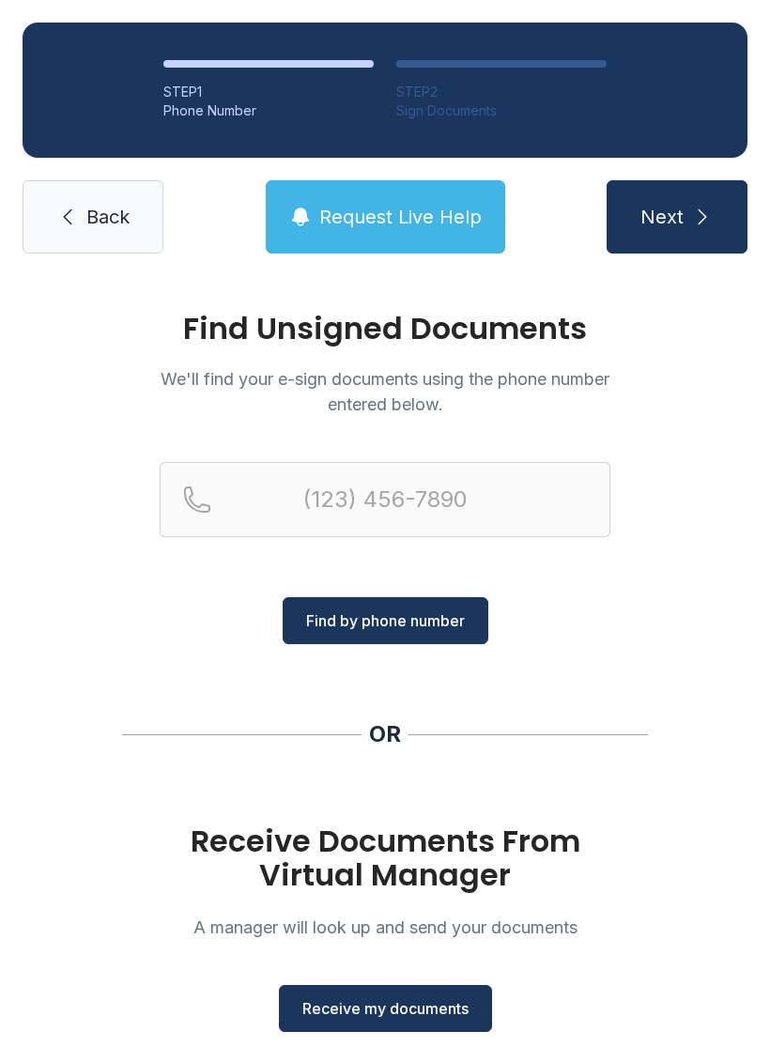
click at [428, 1010] on span "Receive my documents" at bounding box center [385, 1008] width 166 height 23
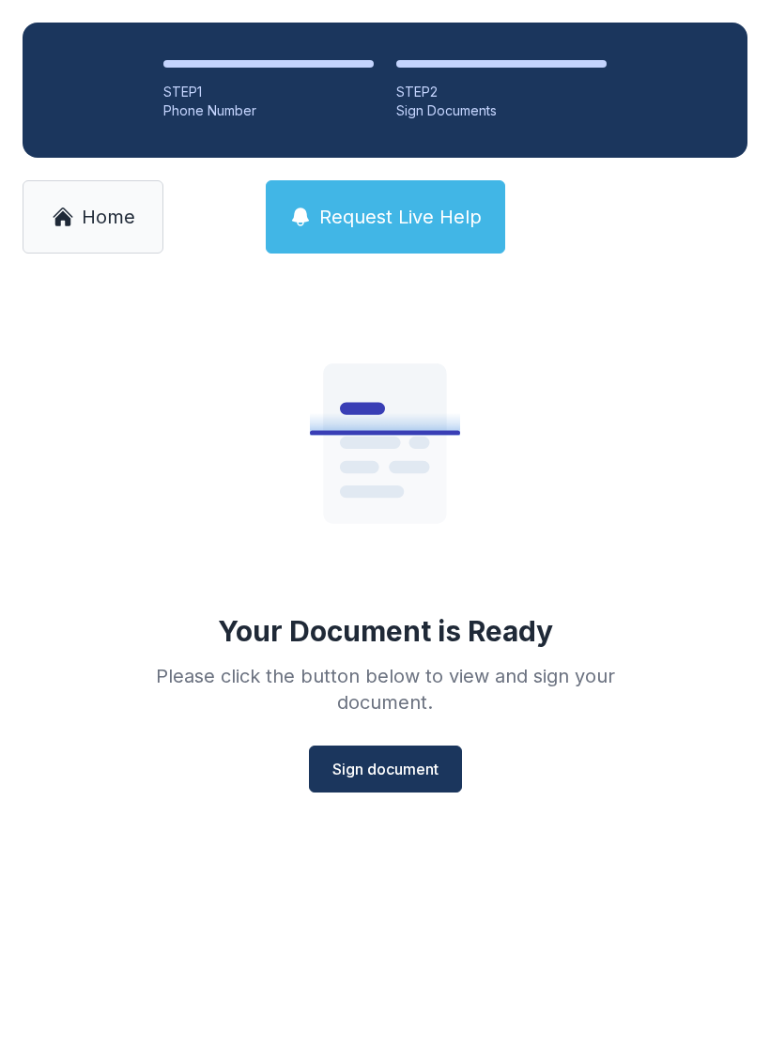
click at [430, 766] on span "Sign document" at bounding box center [385, 769] width 106 height 23
click at [135, 208] on link "Home" at bounding box center [93, 216] width 141 height 73
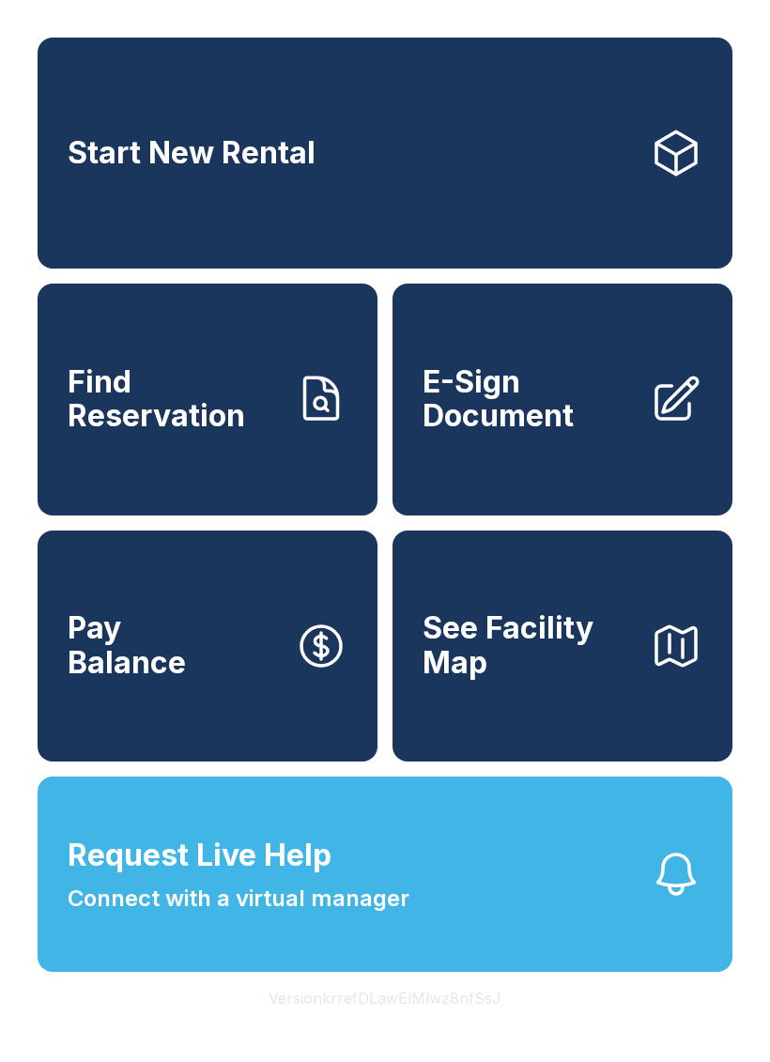
click at [544, 425] on span "E-Sign Document" at bounding box center [529, 399] width 212 height 69
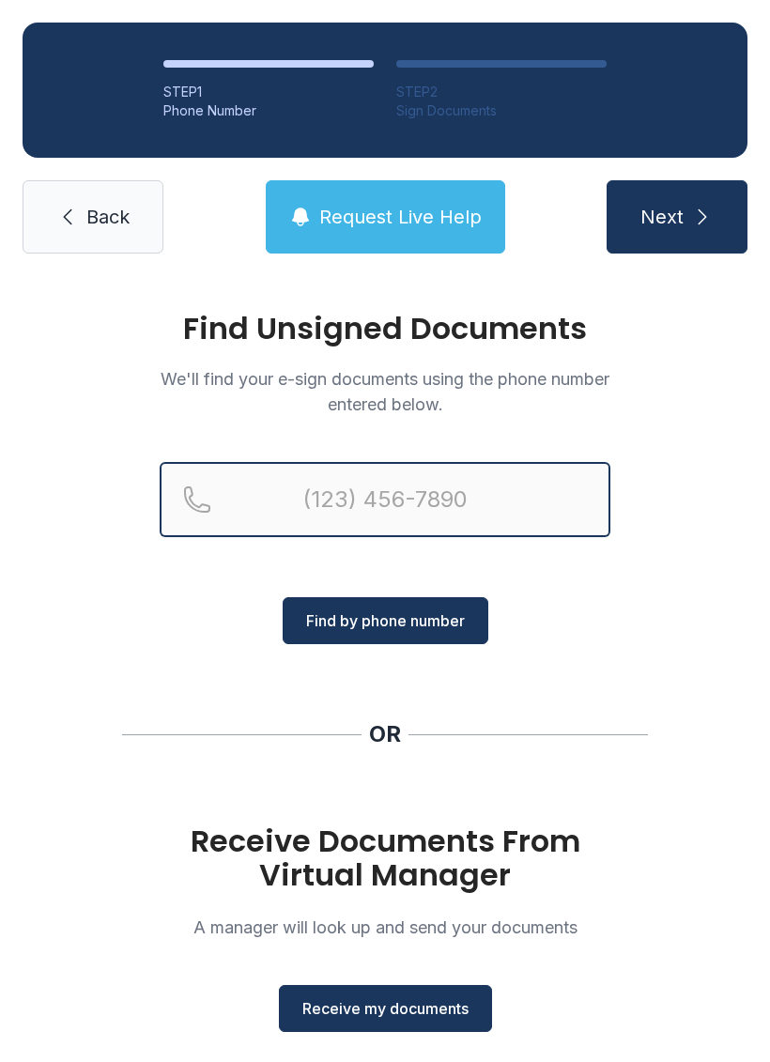
click at [359, 481] on input "Reservation phone number" at bounding box center [385, 499] width 451 height 75
type input "[PHONE_NUMBER]"
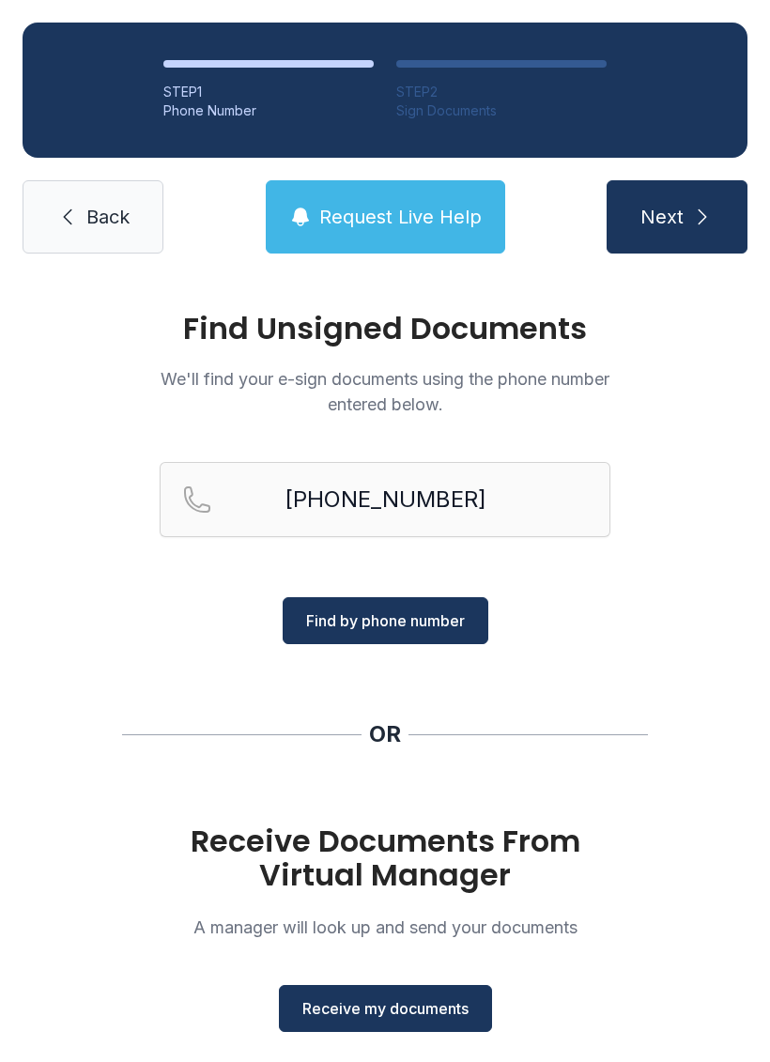
click at [390, 630] on span "Find by phone number" at bounding box center [385, 620] width 159 height 23
click at [401, 613] on span "Find by phone number" at bounding box center [385, 620] width 159 height 23
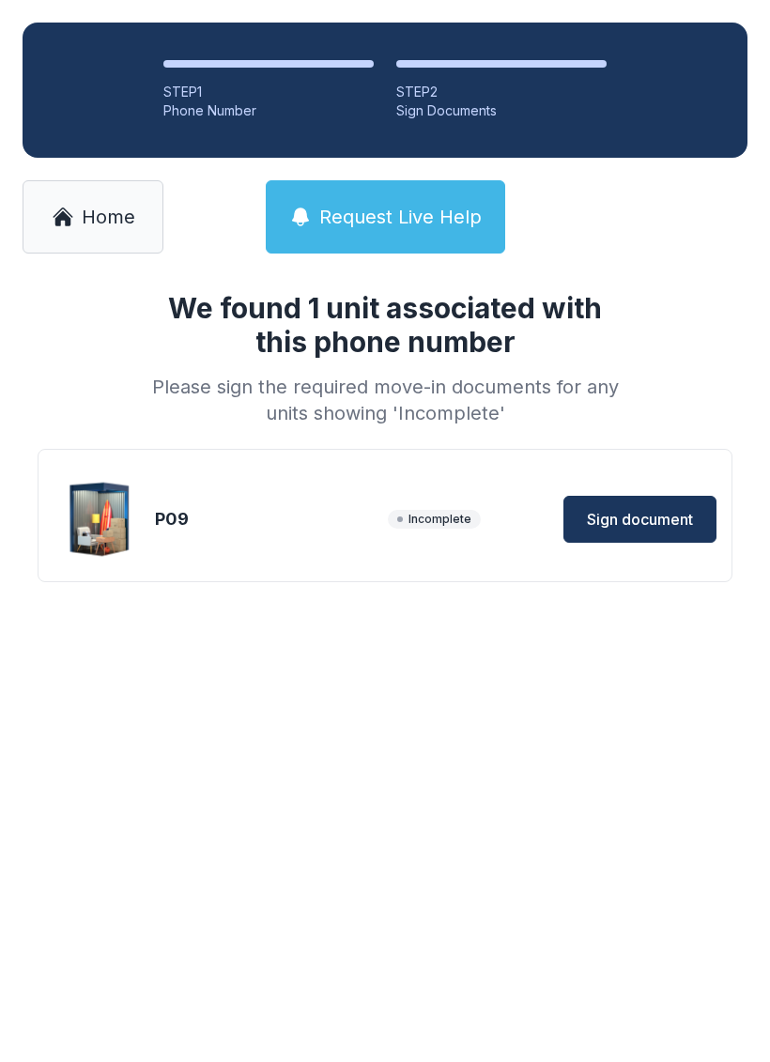
click at [649, 505] on button "Sign document" at bounding box center [639, 519] width 153 height 47
click at [671, 515] on span "Sign document" at bounding box center [640, 519] width 106 height 23
click at [633, 522] on span "Sign document" at bounding box center [640, 519] width 106 height 23
click at [106, 208] on span "Home" at bounding box center [109, 217] width 54 height 26
